Goal: Information Seeking & Learning: Find specific fact

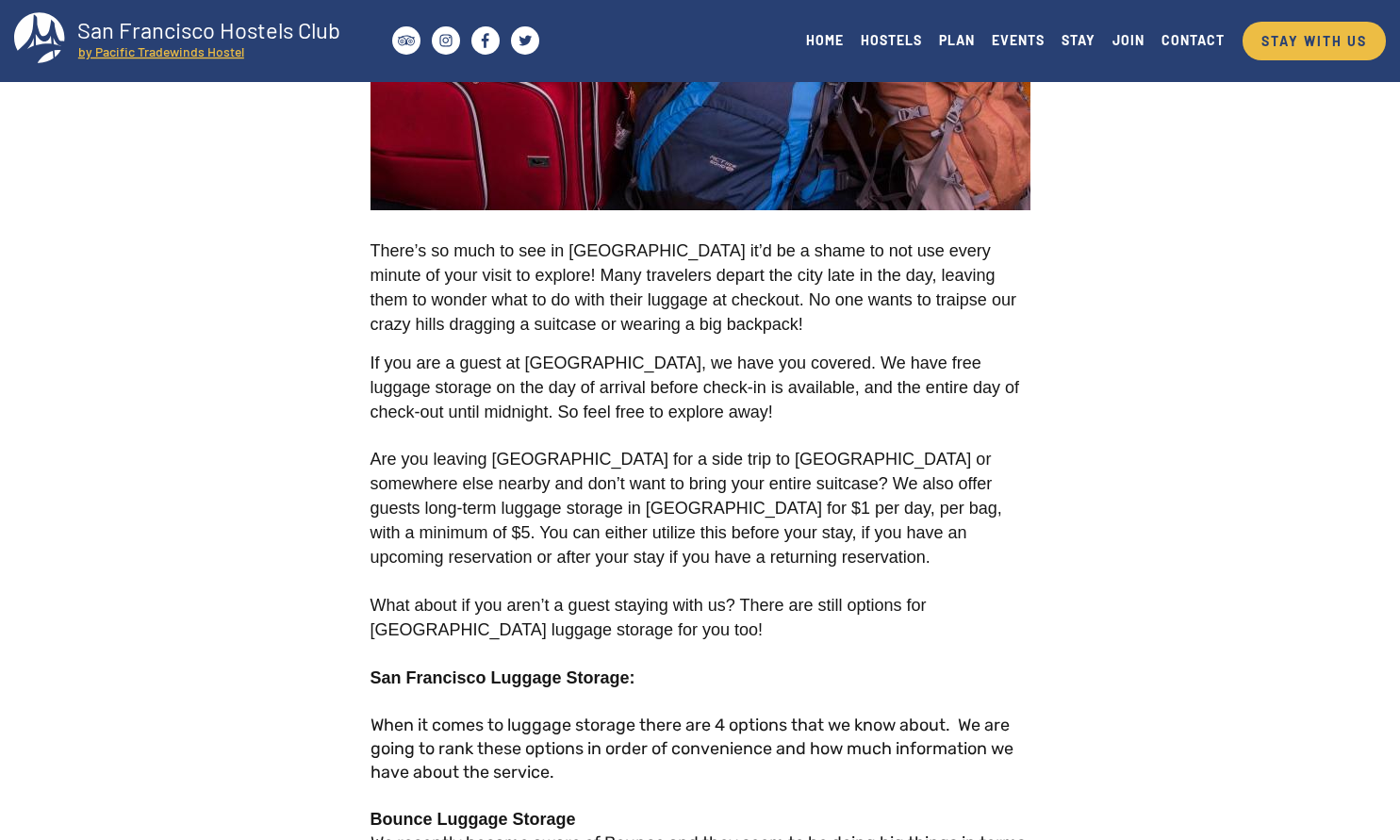
scroll to position [506, 0]
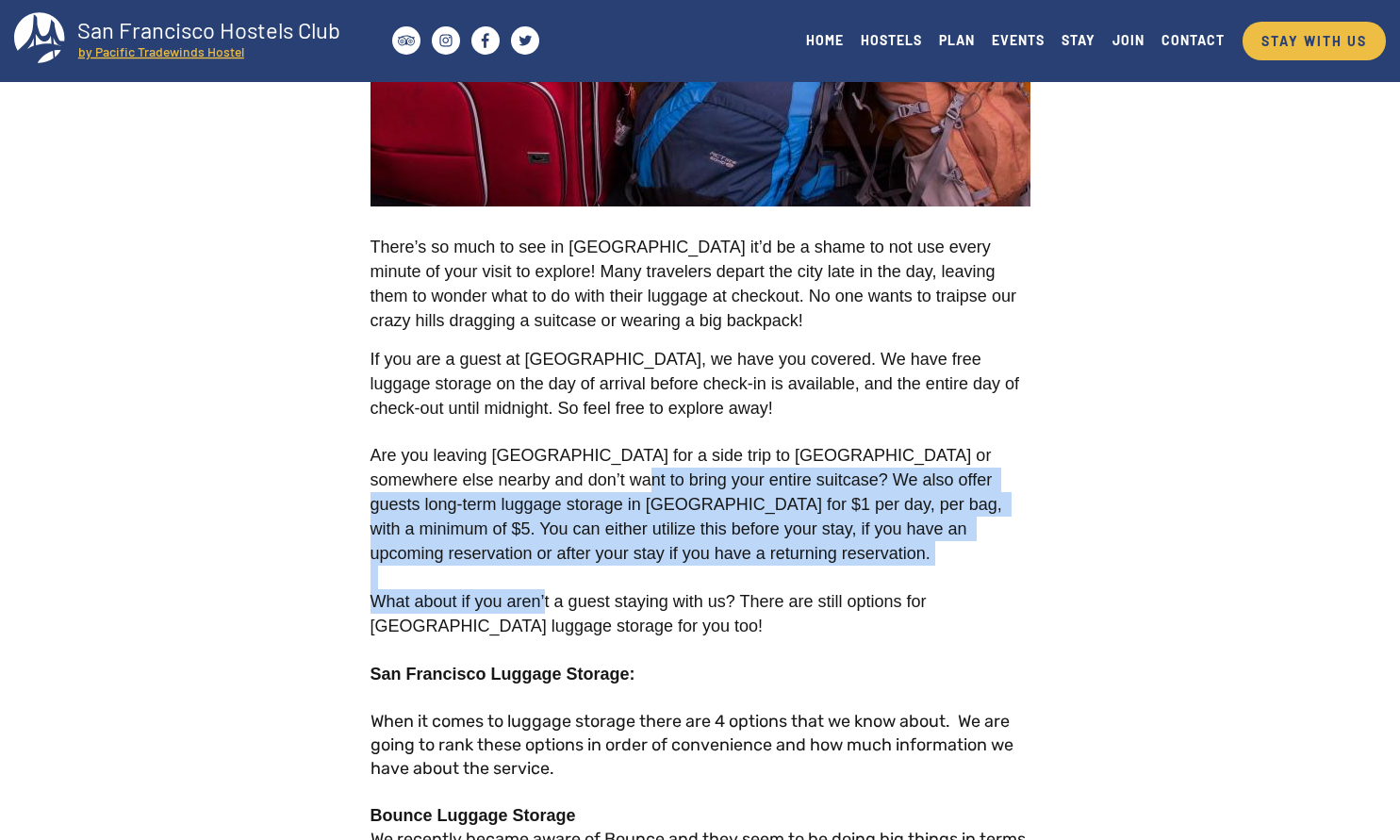
drag, startPoint x: 557, startPoint y: 488, endPoint x: 546, endPoint y: 609, distance: 121.5
click at [546, 609] on span "What about if you aren’t a guest staying with us? There are still options for […" at bounding box center [651, 614] width 561 height 43
drag, startPoint x: 621, startPoint y: 554, endPoint x: 536, endPoint y: 477, distance: 114.7
click at [536, 477] on p "Are you leaving [GEOGRAPHIC_DATA] for a side trip to [GEOGRAPHIC_DATA] or somew…" at bounding box center [700, 504] width 660 height 123
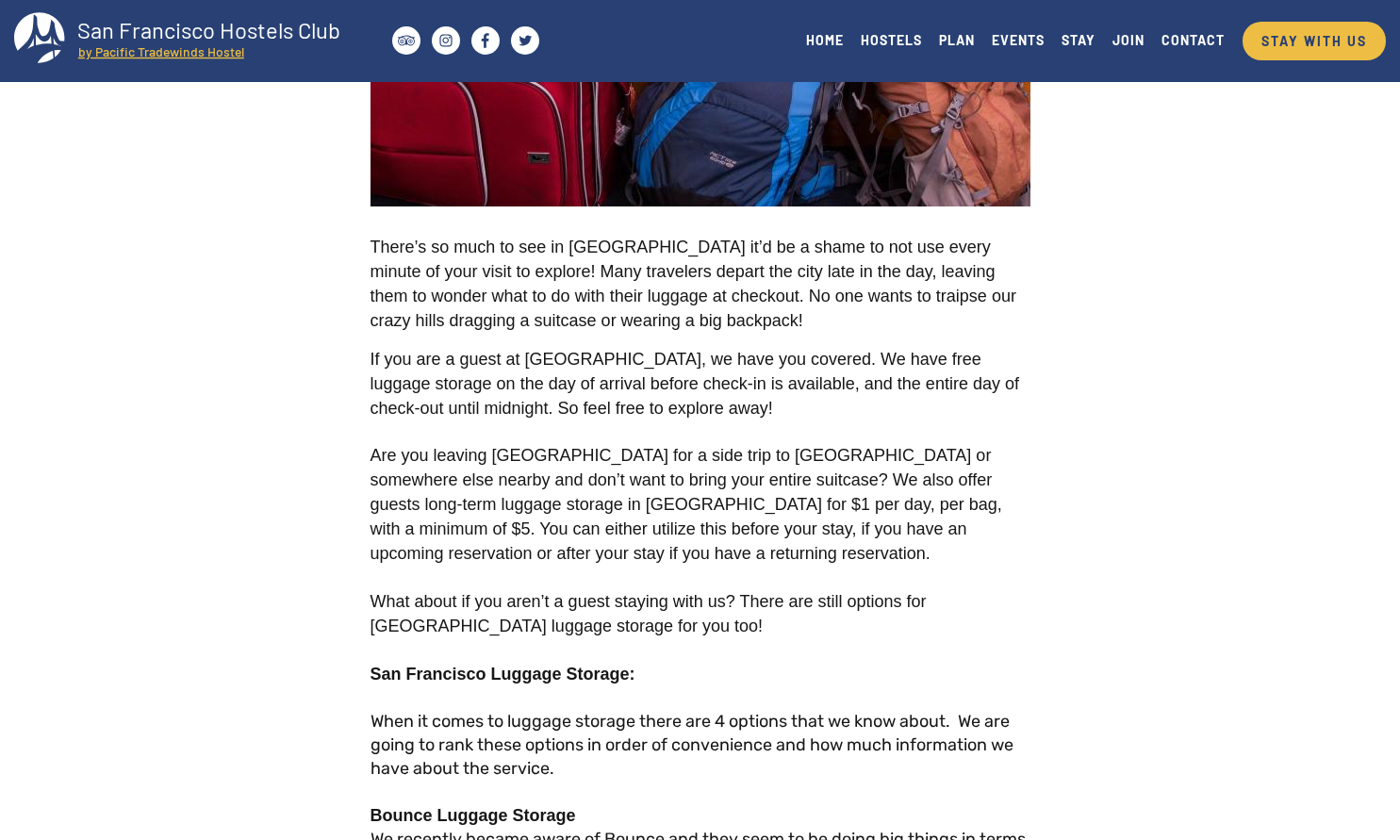
click at [536, 477] on span "Are you leaving [GEOGRAPHIC_DATA] for a side trip to [GEOGRAPHIC_DATA] or somew…" at bounding box center [689, 504] width 637 height 117
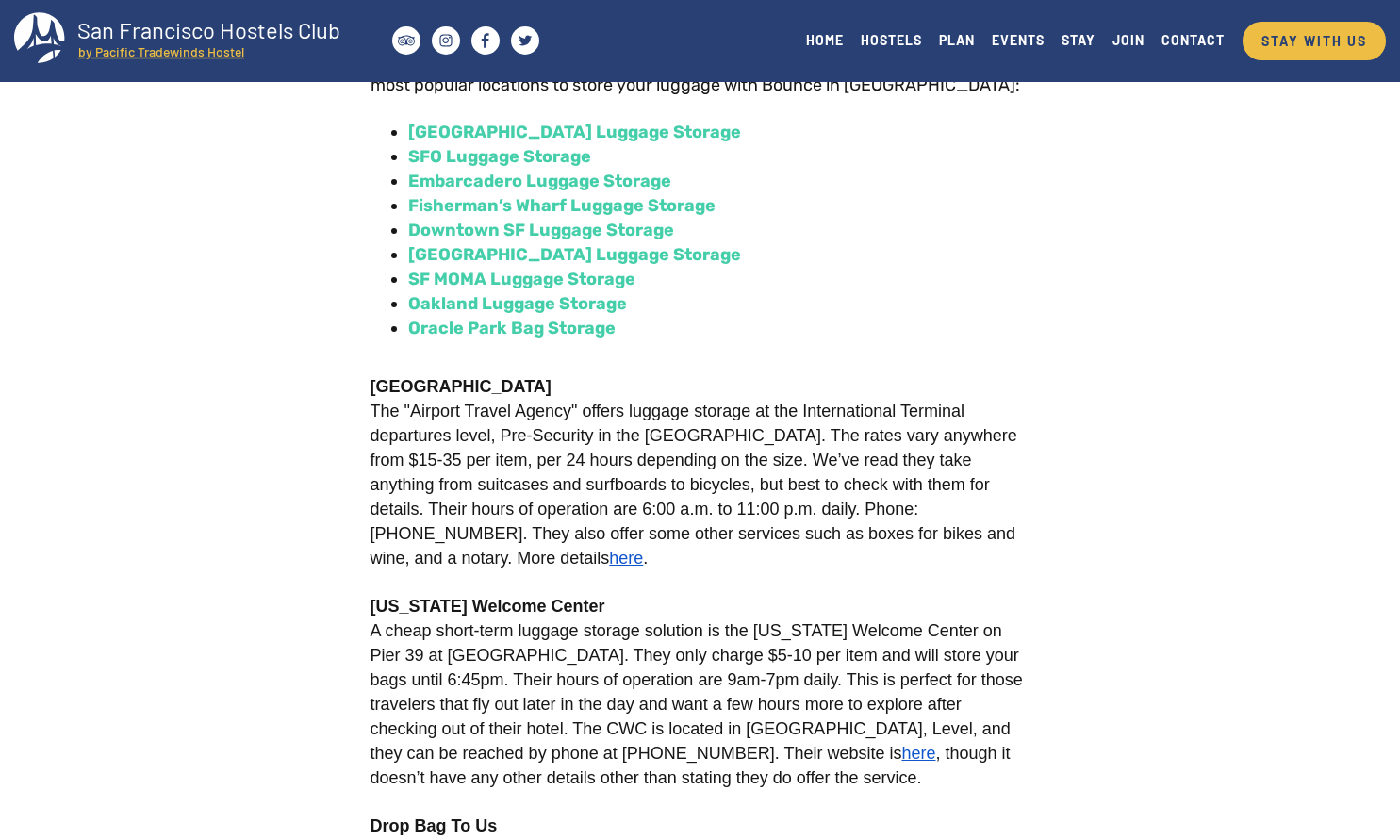
scroll to position [1488, 0]
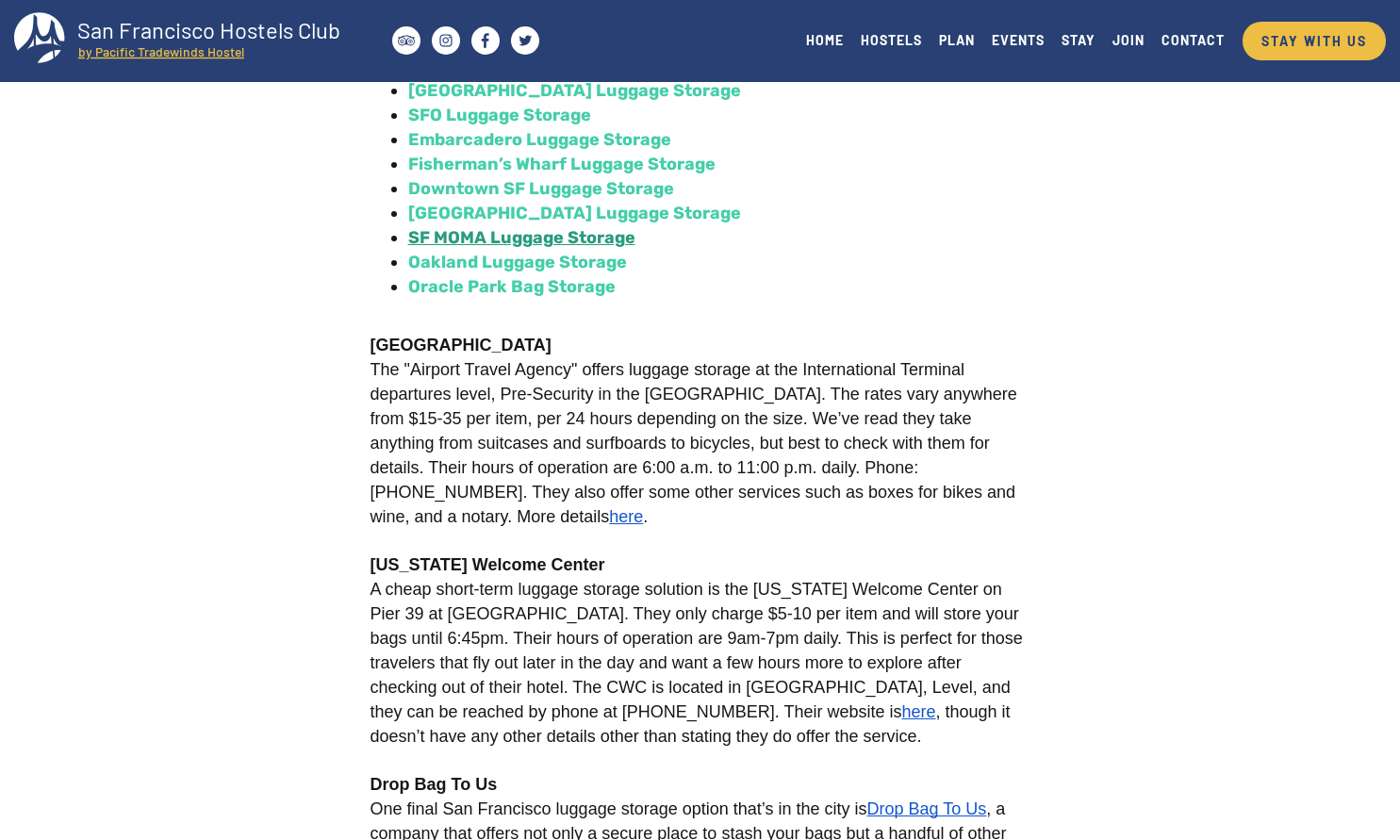
click at [544, 237] on link "SF MOMA Luggage Storage" at bounding box center [521, 237] width 227 height 21
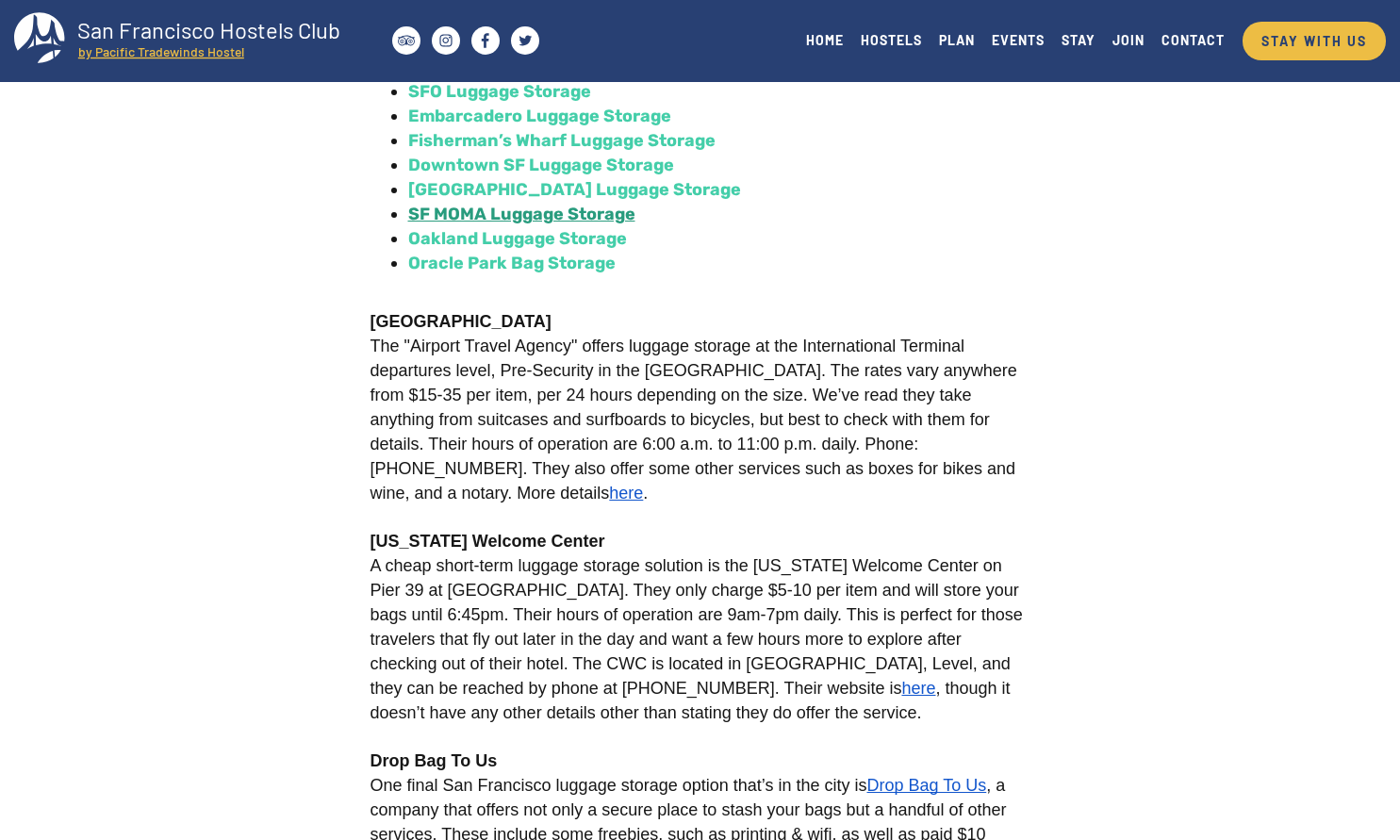
scroll to position [1513, 0]
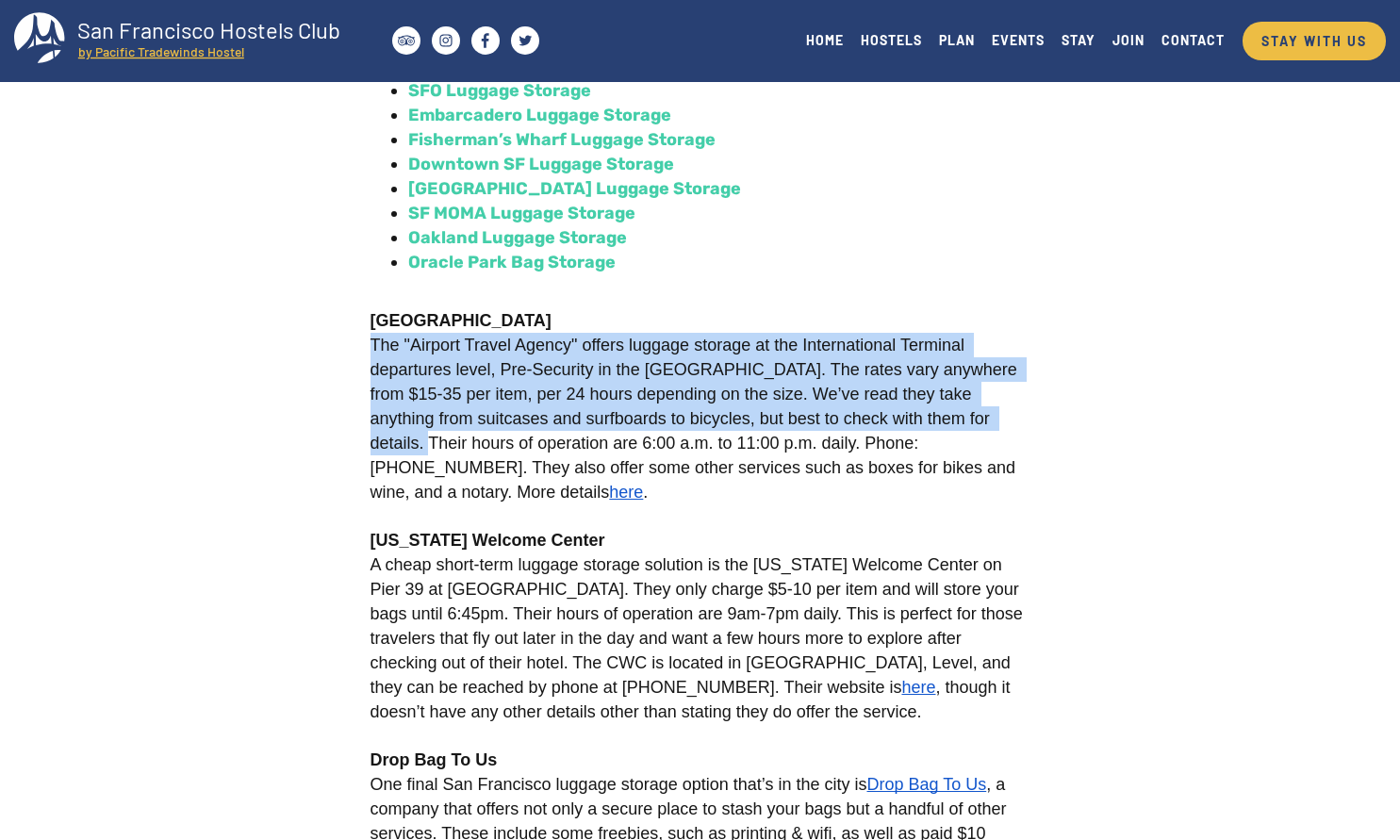
drag, startPoint x: 373, startPoint y: 348, endPoint x: 392, endPoint y: 440, distance: 93.9
click at [392, 441] on span "[GEOGRAPHIC_DATA] The "Airport Travel Agency" offers luggage storage at the Int…" at bounding box center [697, 406] width 651 height 191
click at [392, 440] on span "[GEOGRAPHIC_DATA] The "Airport Travel Agency" offers luggage storage at the Int…" at bounding box center [697, 406] width 651 height 191
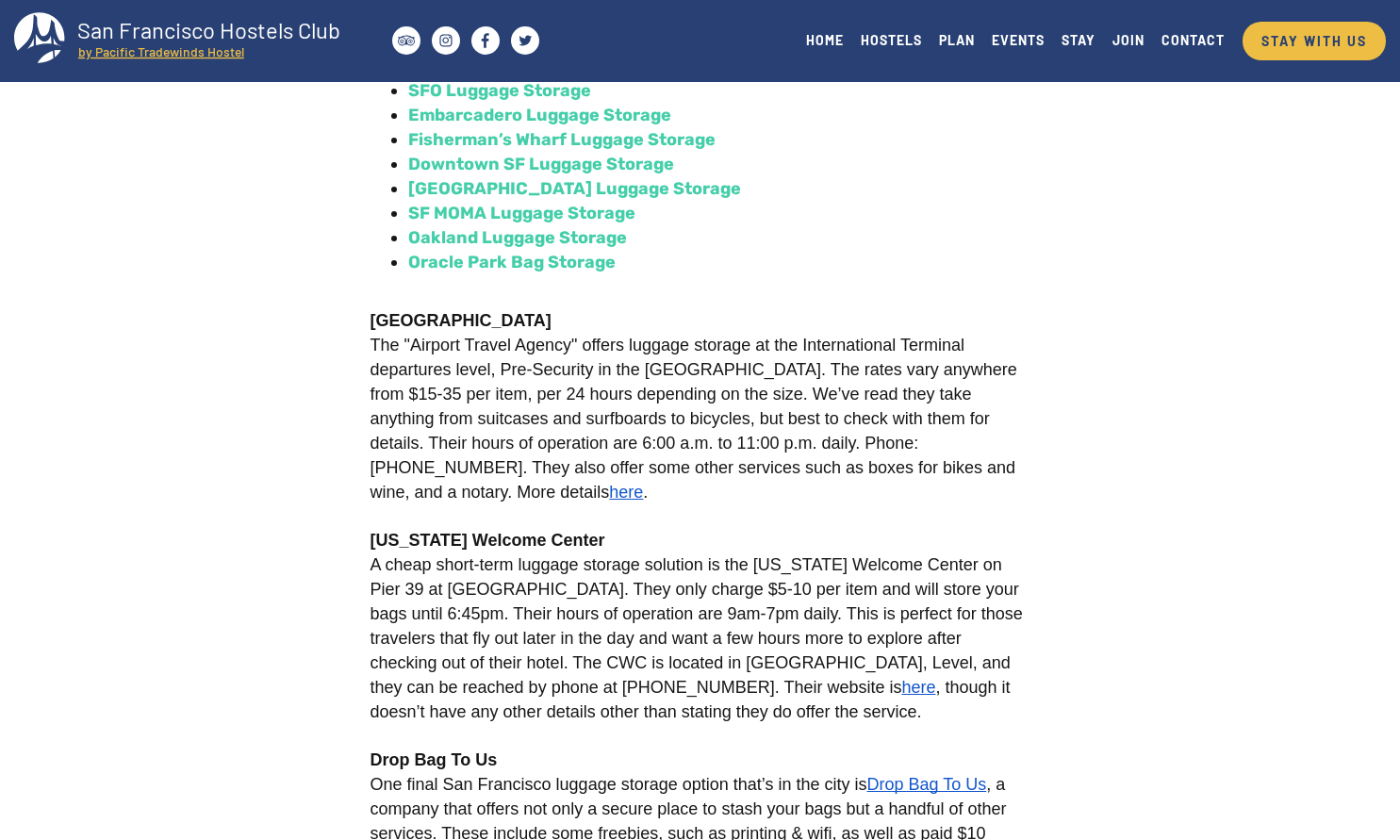
scroll to position [1794, 0]
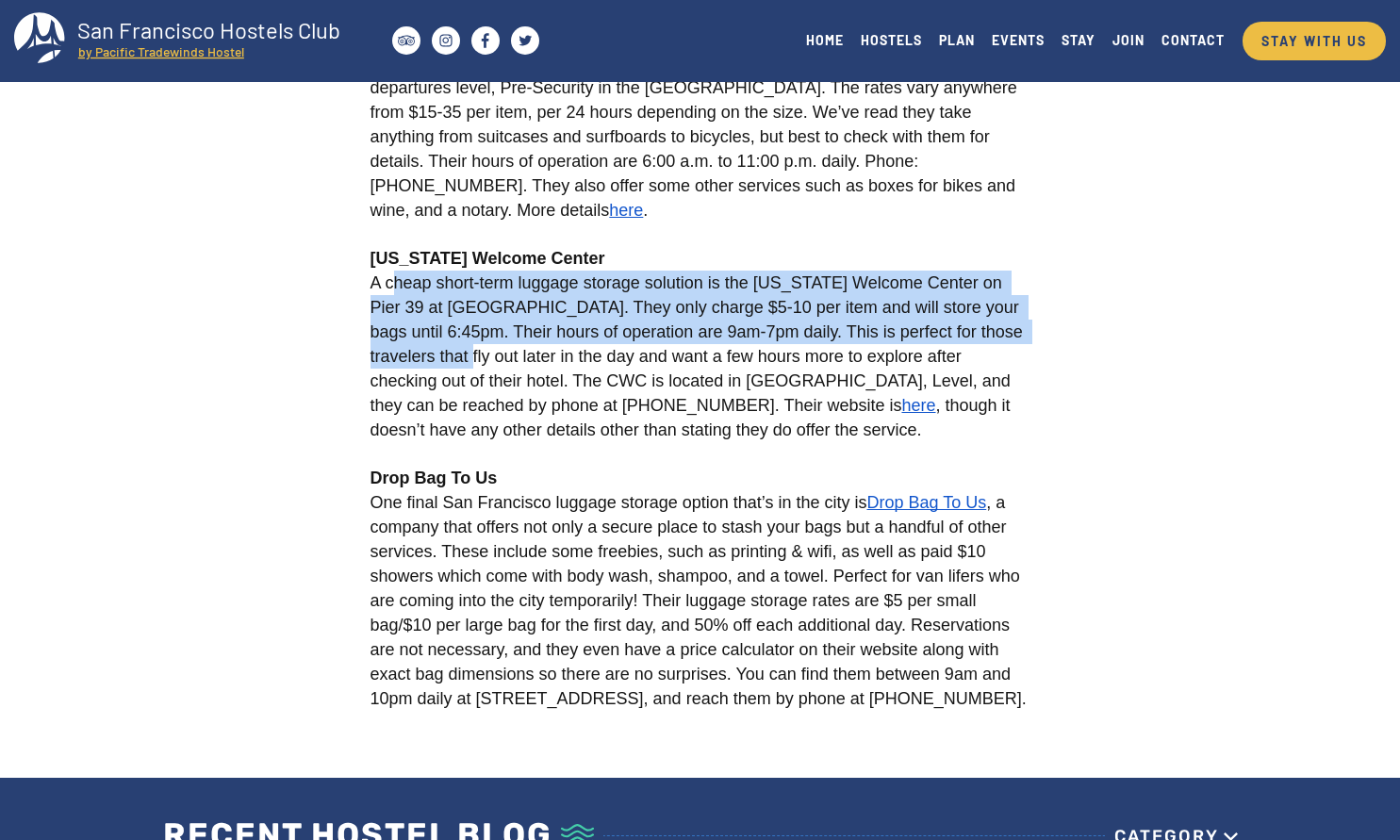
drag, startPoint x: 399, startPoint y: 282, endPoint x: 404, endPoint y: 362, distance: 80.2
click at [404, 362] on span "[US_STATE] Welcome Center A cheap short-term luggage storage solution is the [U…" at bounding box center [700, 331] width 657 height 166
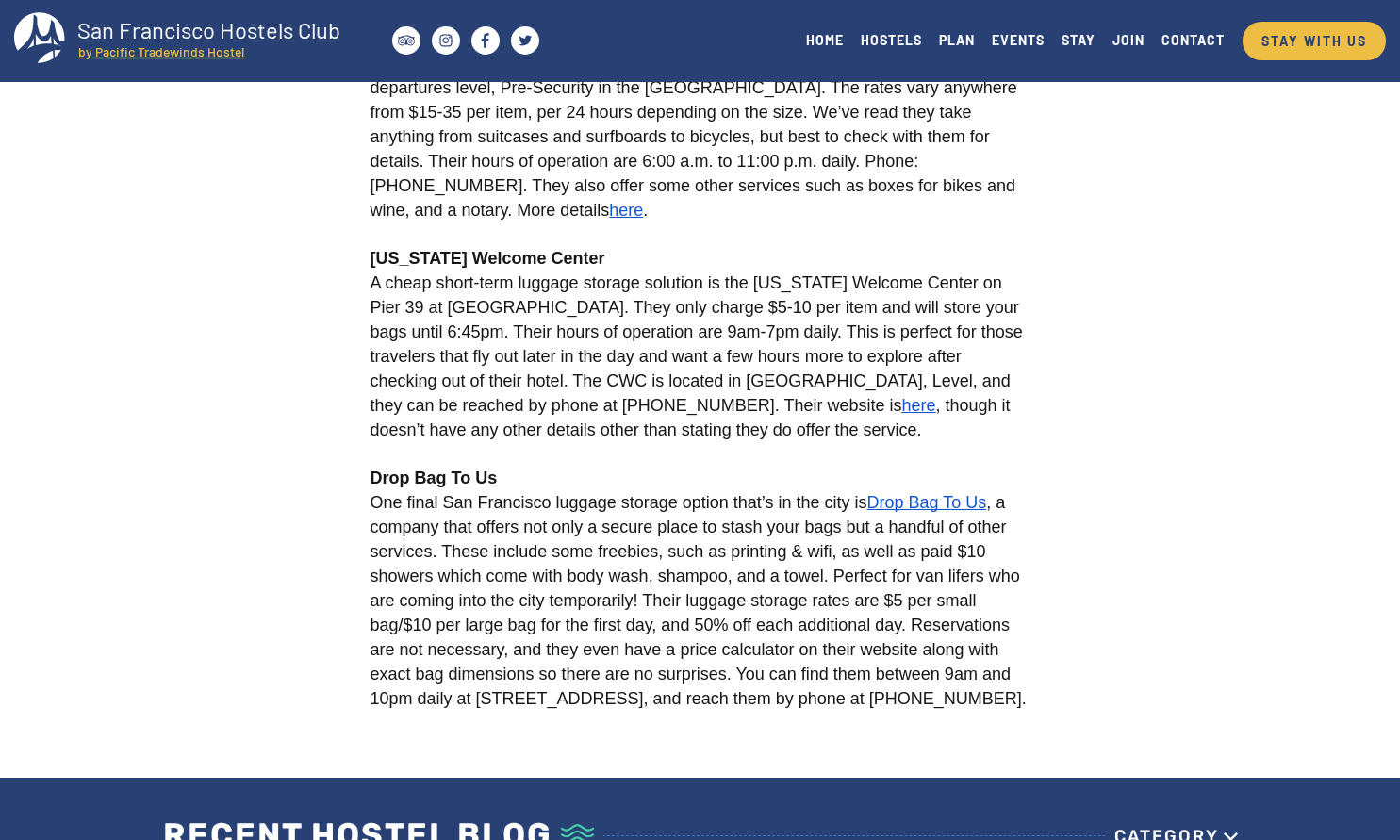
click at [901, 415] on span "here" at bounding box center [918, 404] width 33 height 19
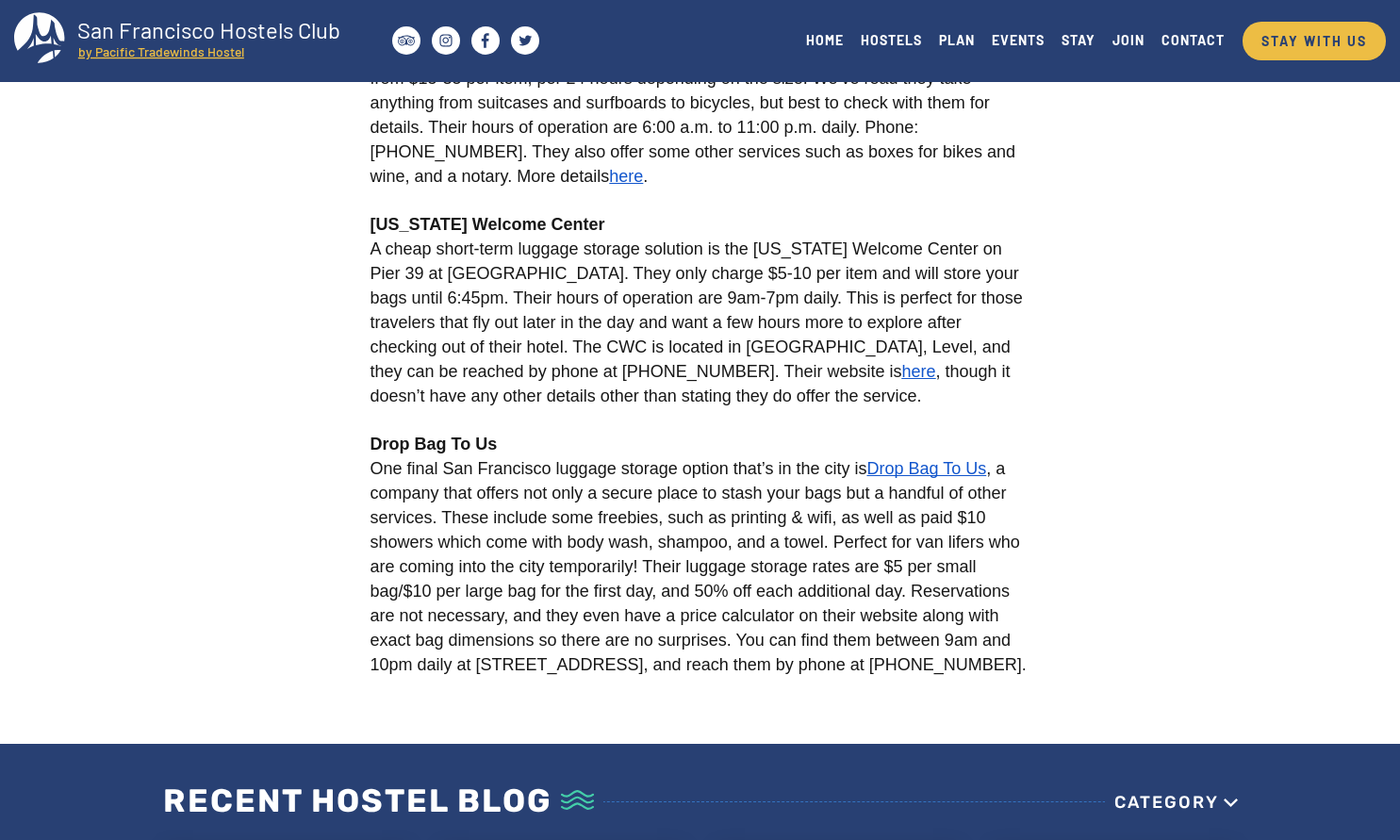
scroll to position [1830, 0]
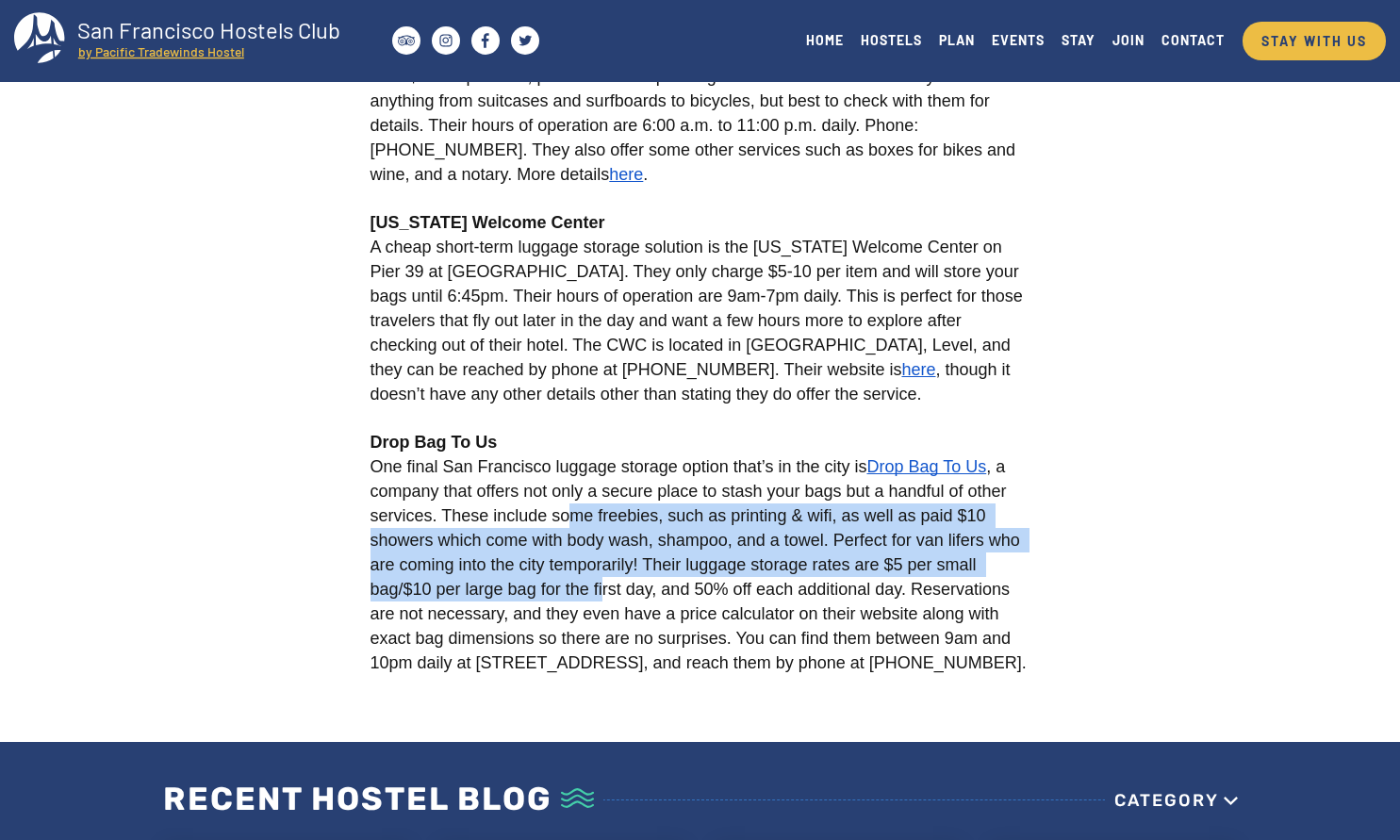
drag, startPoint x: 569, startPoint y: 523, endPoint x: 569, endPoint y: 588, distance: 65.0
click at [569, 588] on span ", a company that offers not only a secure place to stash your bags but a handfu…" at bounding box center [699, 565] width 656 height 214
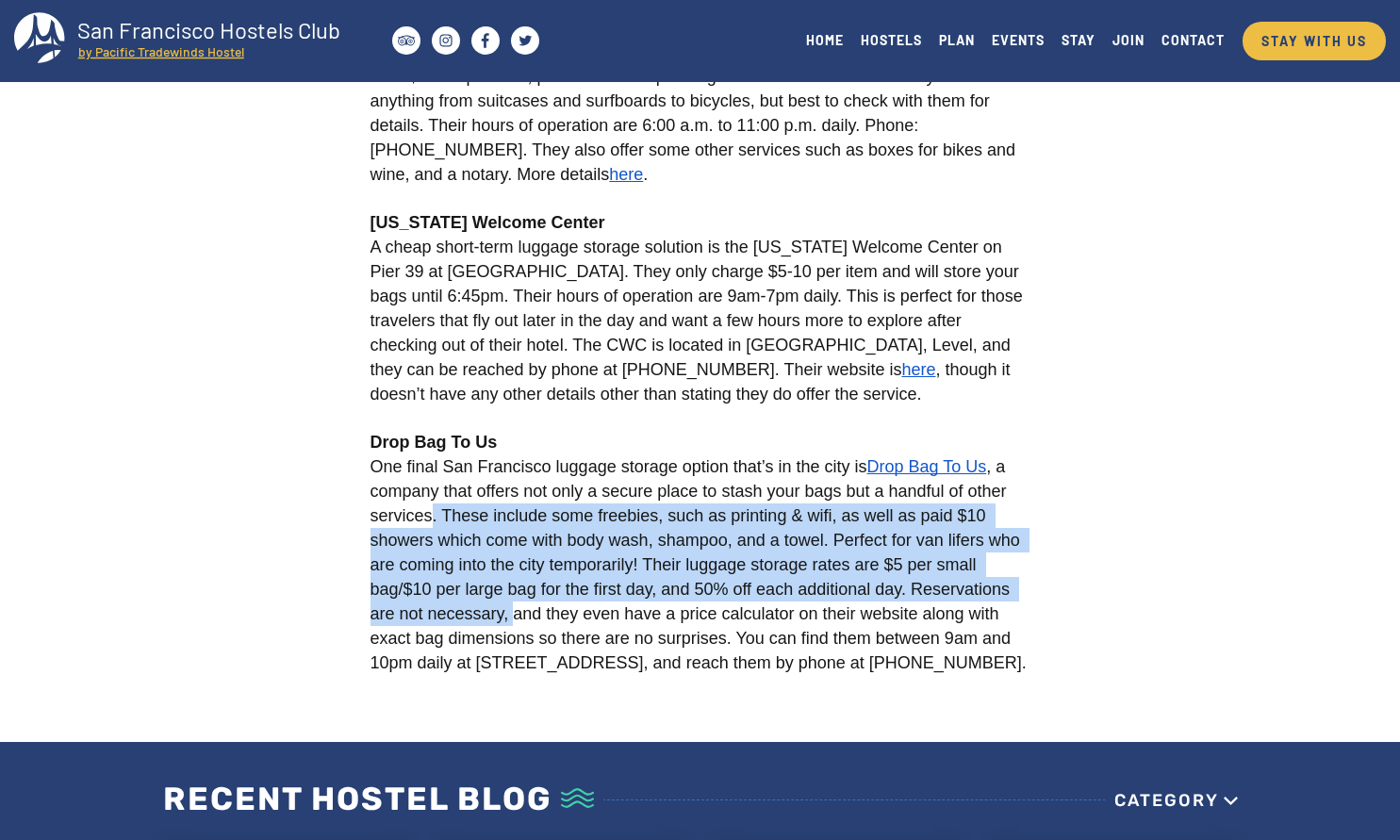
drag, startPoint x: 429, startPoint y: 516, endPoint x: 485, endPoint y: 625, distance: 122.5
click at [485, 625] on span ", a company that offers not only a secure place to stash your bags but a handfu…" at bounding box center [699, 565] width 656 height 214
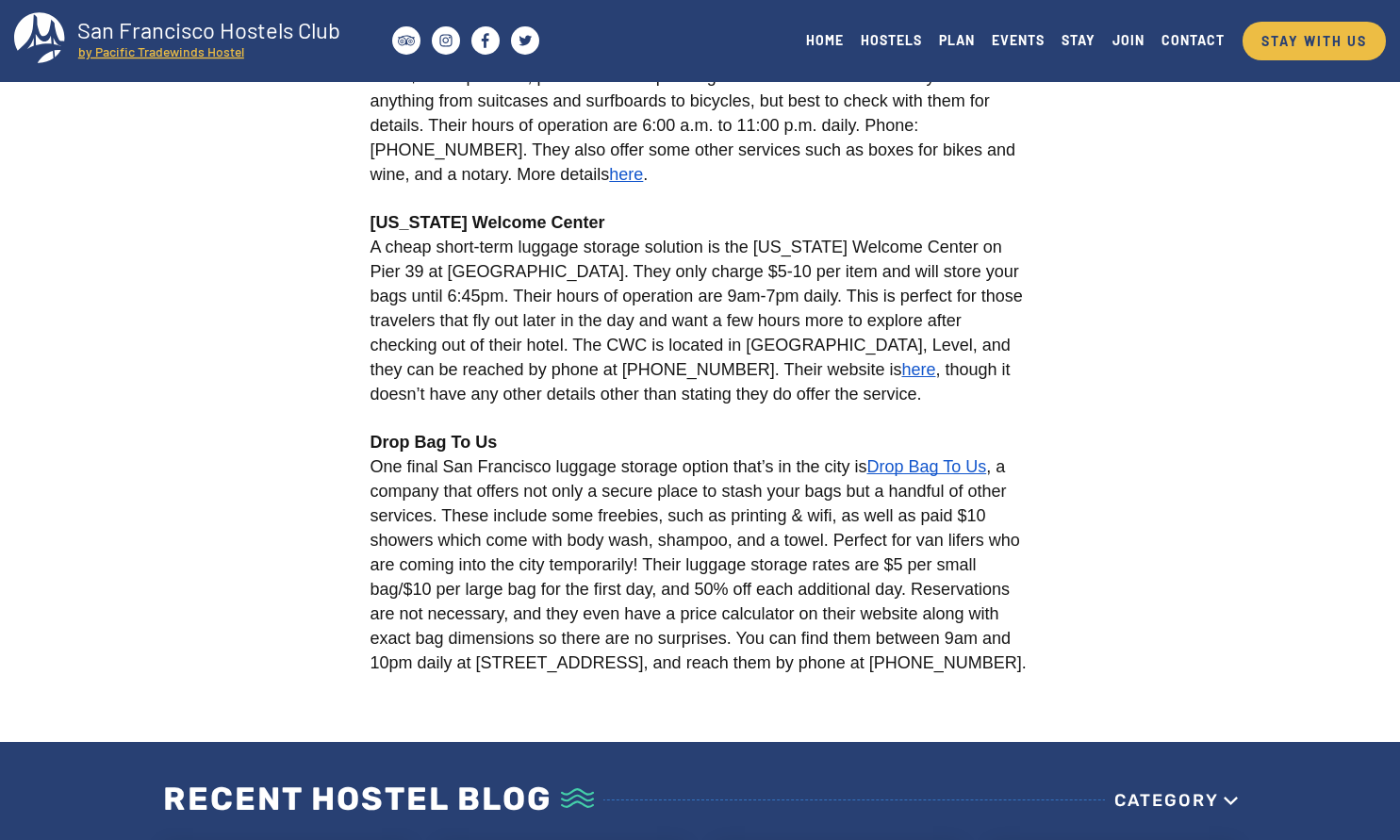
click at [920, 456] on p "Drop Bag To Us One final San Francisco luggage storage option that’s in the cit…" at bounding box center [700, 552] width 660 height 245
click at [904, 471] on span "Drop Bag To Us" at bounding box center [927, 466] width 120 height 19
